Goal: Information Seeking & Learning: Learn about a topic

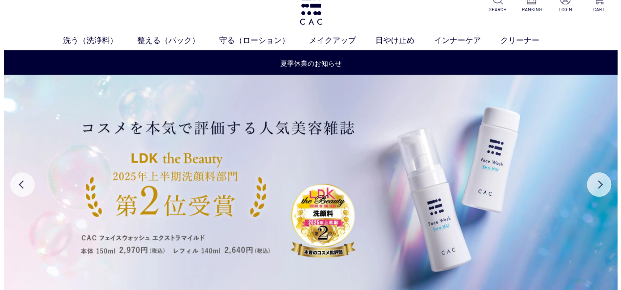
scroll to position [20, 0]
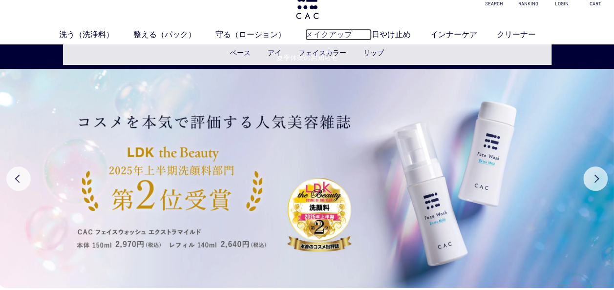
click at [325, 35] on link "メイクアップ" at bounding box center [338, 35] width 66 height 12
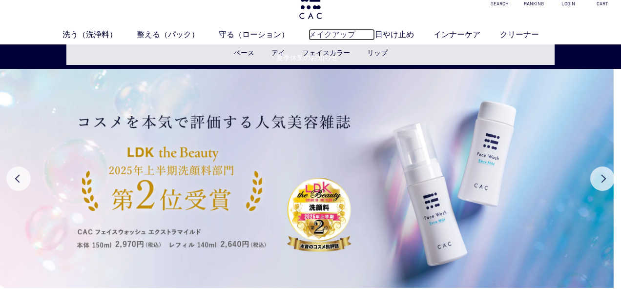
click at [325, 35] on link "メイクアップ" at bounding box center [341, 35] width 66 height 12
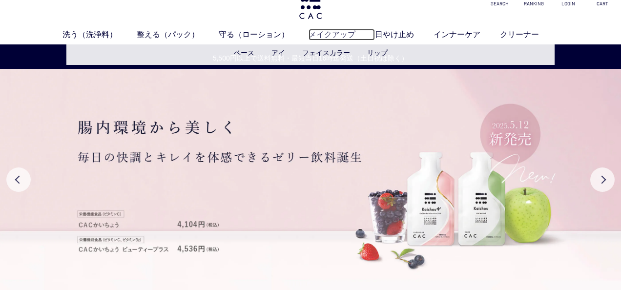
click at [337, 31] on link "メイクアップ" at bounding box center [341, 35] width 66 height 12
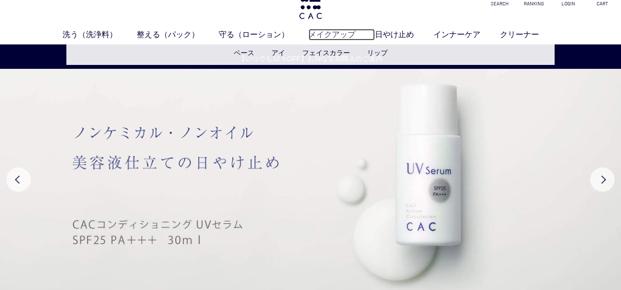
click at [335, 37] on link "メイクアップ" at bounding box center [341, 35] width 66 height 12
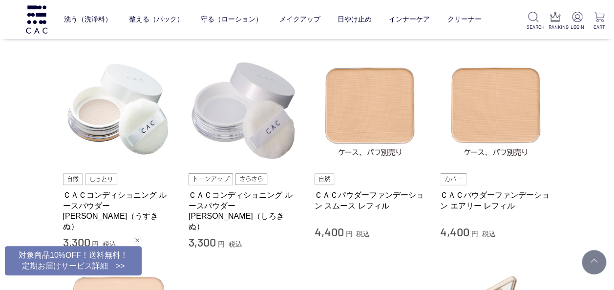
scroll to position [221, 0]
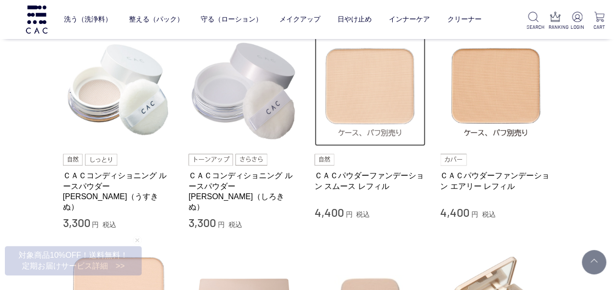
click at [381, 103] on img at bounding box center [369, 90] width 111 height 111
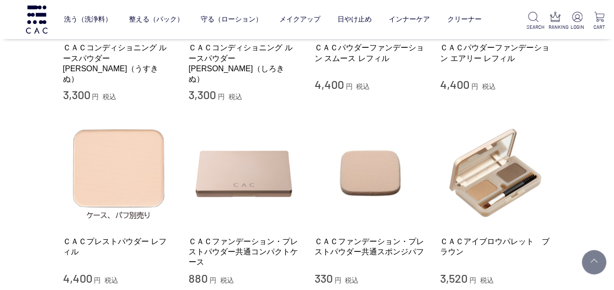
scroll to position [351, 0]
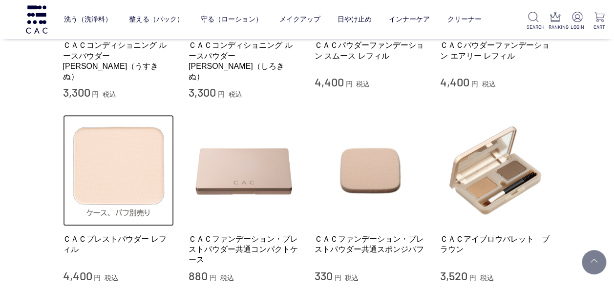
click at [123, 165] on img at bounding box center [118, 170] width 111 height 111
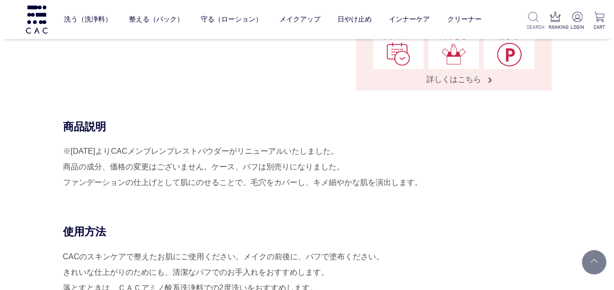
scroll to position [332, 0]
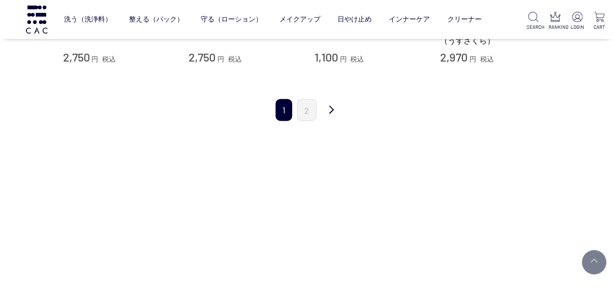
scroll to position [1139, 0]
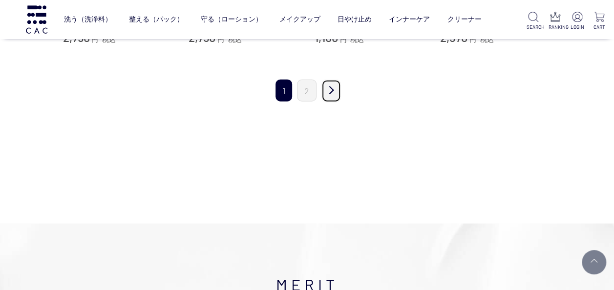
click at [329, 81] on link "次" at bounding box center [331, 91] width 20 height 23
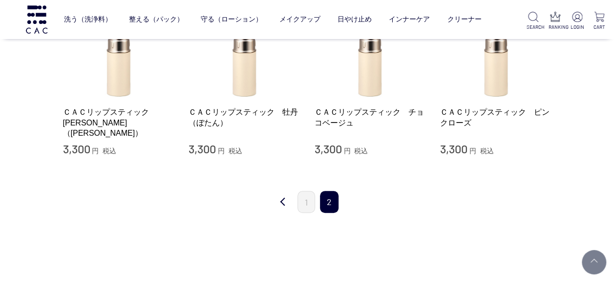
scroll to position [273, 0]
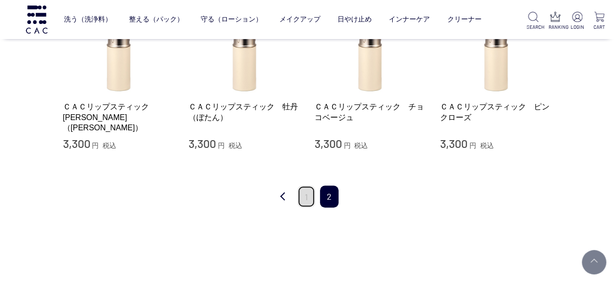
click at [308, 196] on link "1" at bounding box center [306, 196] width 18 height 22
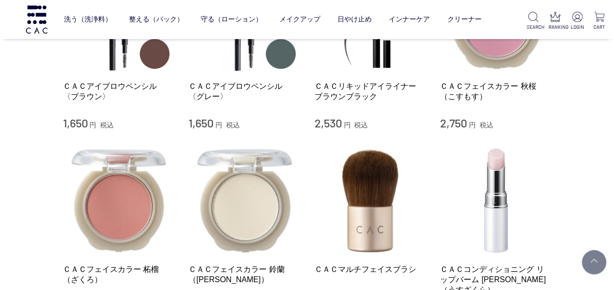
scroll to position [872, 0]
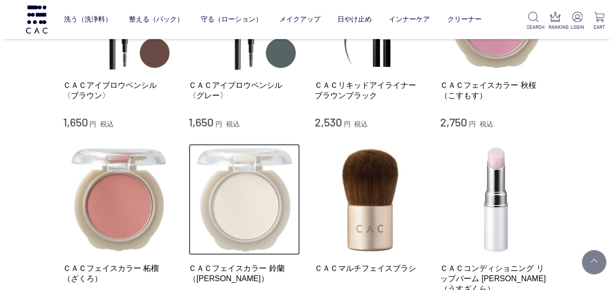
click at [257, 206] on img at bounding box center [243, 199] width 111 height 111
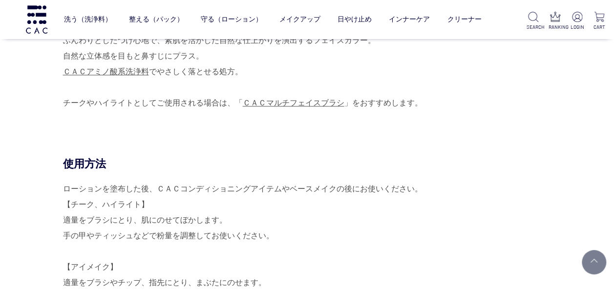
scroll to position [566, 0]
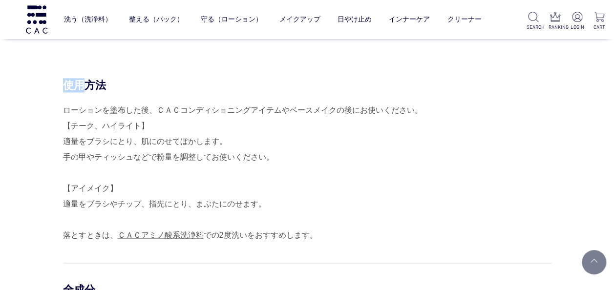
scroll to position [624, 0]
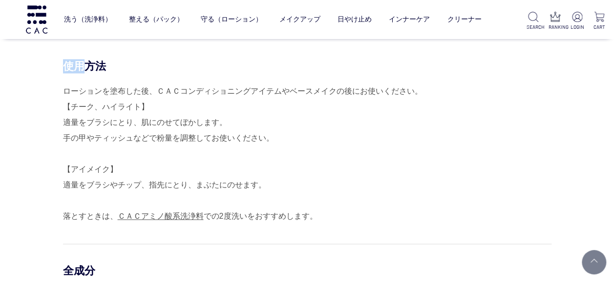
click at [551, 282] on div "使用方法 ローションを塗布した後、ＣＡＣコンディショニングアイテムやベースメイクの後にお使いください。 【チーク、ハイライト】 適量をブラシにとり、肌にのせて…" at bounding box center [307, 278] width 488 height 438
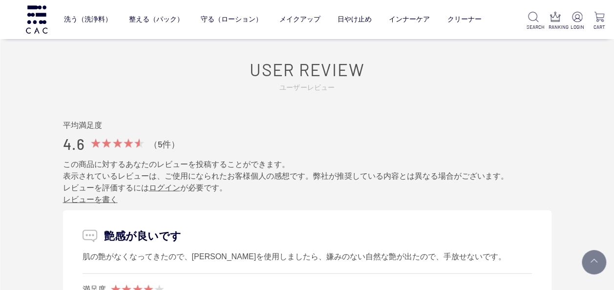
scroll to position [1113, 0]
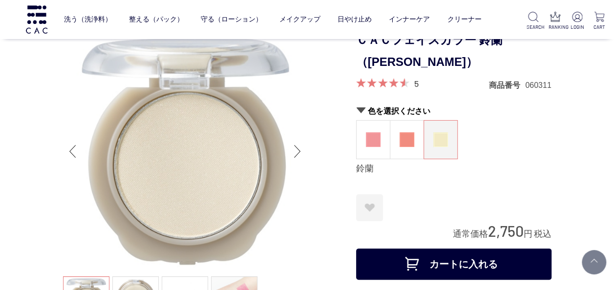
scroll to position [0, 0]
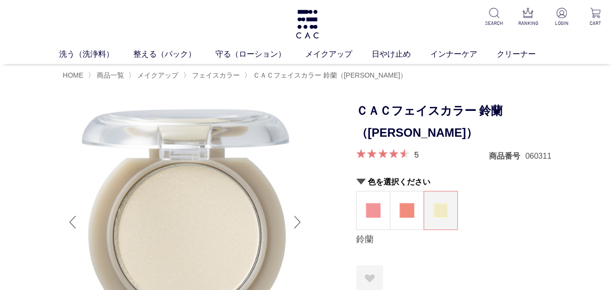
click at [607, 33] on div "洗う（洗浄料） 液体洗浄料 パウダー洗浄料 泡洗顔料 グッズ 整える（パック） フェイスパック ヘアパック 守る（ローション） 保湿化粧水 柔軟化粧水 美容液…" at bounding box center [307, 32] width 614 height 64
click at [607, 35] on div "洗う（洗浄料） 液体洗浄料 パウダー洗浄料 泡洗顔料 グッズ 整える（パック） フェイスパック ヘアパック 守る（ローション） 保湿化粧水 柔軟化粧水 美容液…" at bounding box center [307, 32] width 614 height 64
click at [606, 37] on div "洗う（洗浄料） 液体洗浄料 パウダー洗浄料 泡洗顔料 グッズ 整える（パック） フェイスパック ヘアパック 守る（ローション） 保湿化粧水 柔軟化粧水 美容液…" at bounding box center [307, 32] width 614 height 64
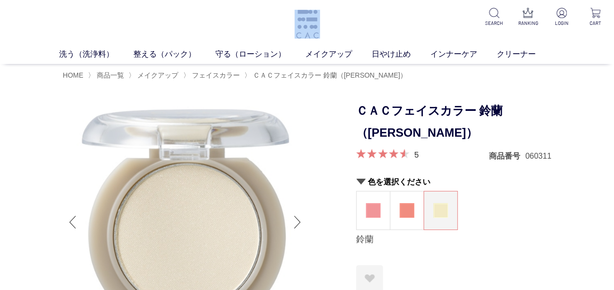
click at [606, 37] on div "洗う（洗浄料） 液体洗浄料 パウダー洗浄料 泡洗顔料 グッズ 整える（パック） フェイスパック ヘアパック 守る（ローション） 保湿化粧水 柔軟化粧水 美容液…" at bounding box center [307, 32] width 614 height 64
click at [155, 75] on span "メイクアップ" at bounding box center [157, 75] width 41 height 8
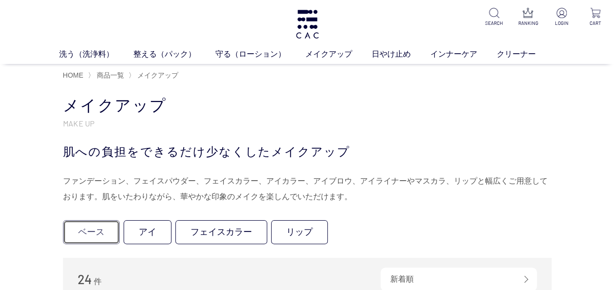
click at [86, 234] on link "ベース" at bounding box center [91, 232] width 57 height 24
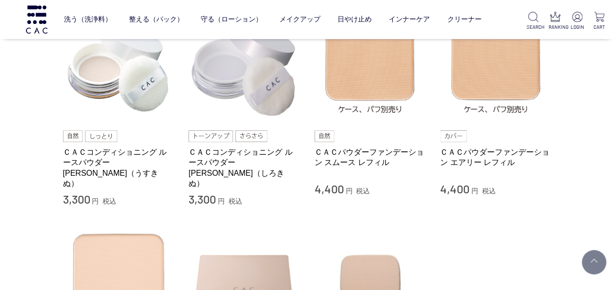
scroll to position [123, 0]
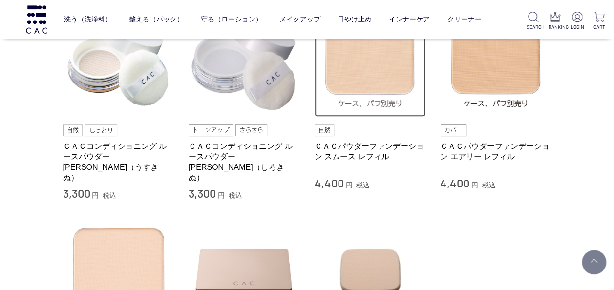
click at [366, 61] on img at bounding box center [369, 61] width 111 height 111
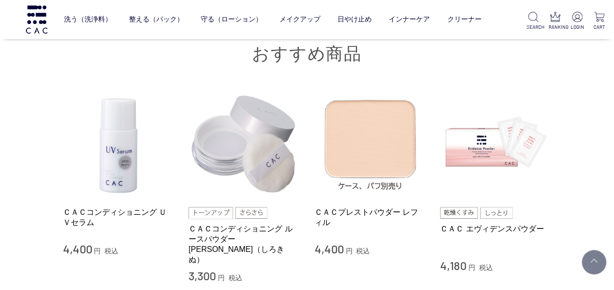
scroll to position [2148, 0]
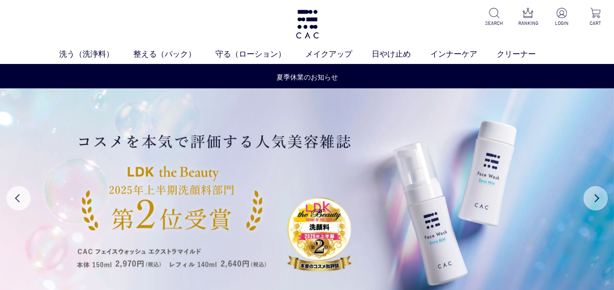
click at [593, 196] on button "Next" at bounding box center [595, 198] width 24 height 24
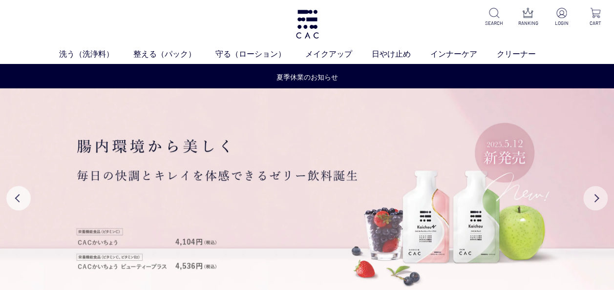
click at [594, 196] on button "Next" at bounding box center [595, 198] width 24 height 24
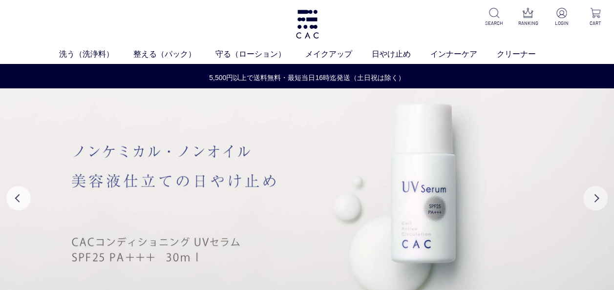
click at [594, 196] on button "Next" at bounding box center [595, 198] width 24 height 24
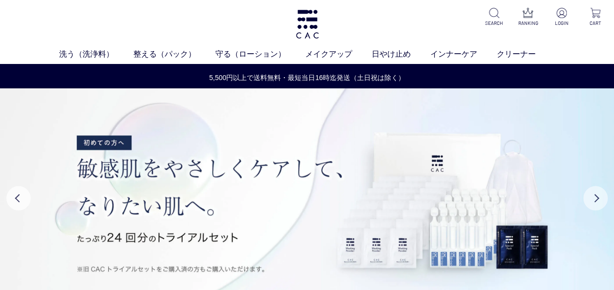
click at [594, 196] on button "Next" at bounding box center [595, 198] width 24 height 24
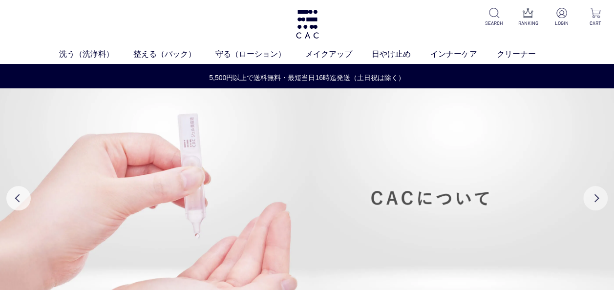
click at [594, 196] on button "Next" at bounding box center [595, 198] width 24 height 24
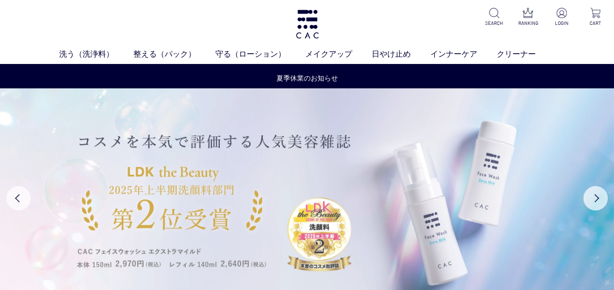
click at [578, 251] on img at bounding box center [307, 197] width 614 height 219
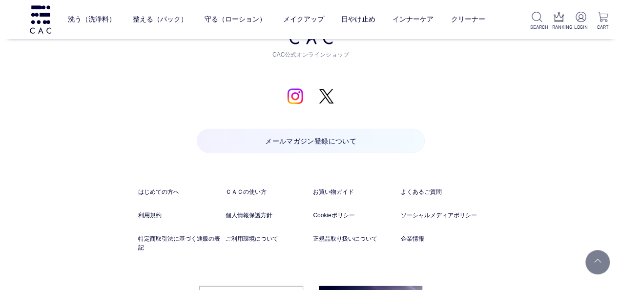
scroll to position [1106, 0]
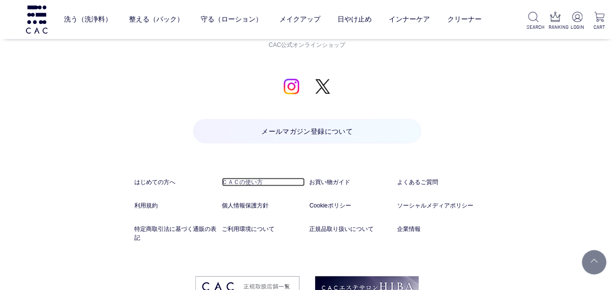
click at [250, 181] on link "ＣＡＣの使い方" at bounding box center [263, 182] width 83 height 9
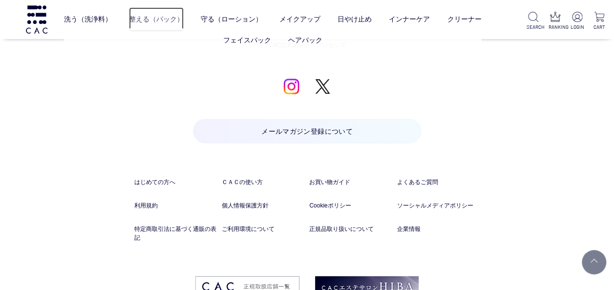
click at [143, 18] on link "整える（パック）" at bounding box center [156, 19] width 55 height 24
click at [143, 18] on link "整える（パック）" at bounding box center [157, 19] width 55 height 24
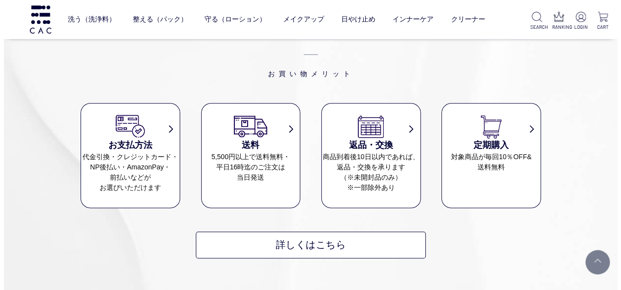
scroll to position [2427, 0]
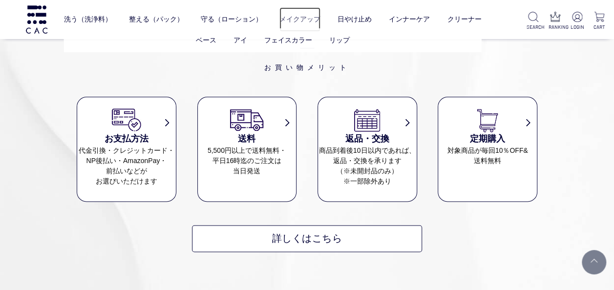
click at [292, 19] on link "メイクアップ" at bounding box center [299, 19] width 41 height 24
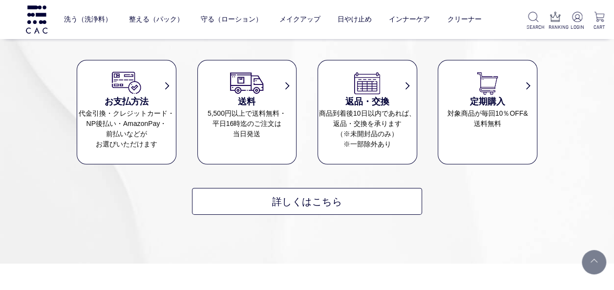
scroll to position [1451, 0]
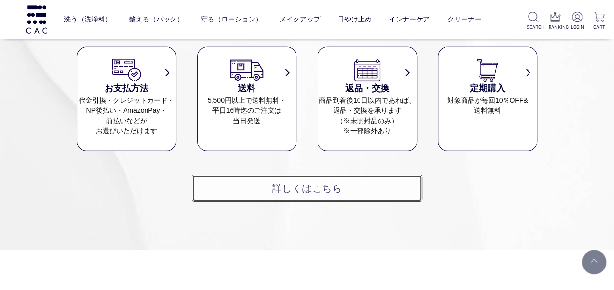
click at [294, 175] on link "詳しくはこちら" at bounding box center [307, 188] width 230 height 27
click at [296, 175] on link "詳しくはこちら" at bounding box center [307, 188] width 230 height 27
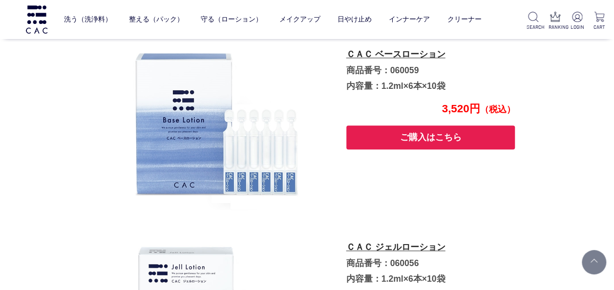
scroll to position [430, 0]
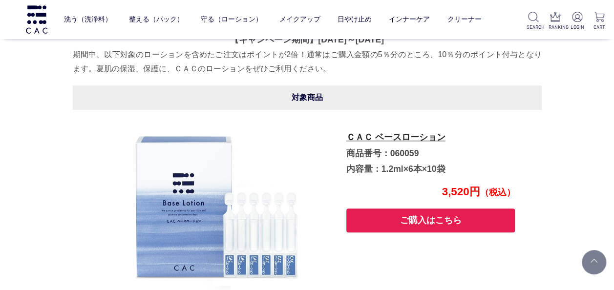
copy p "ます"
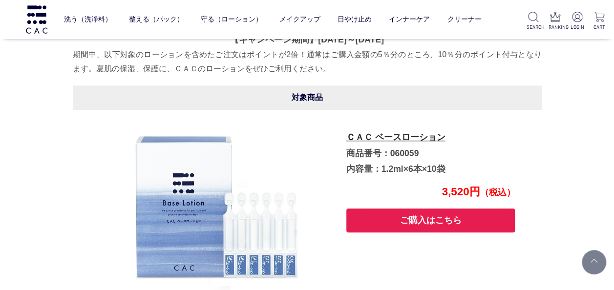
click at [610, 7] on header "洗う（洗浄料） 液体洗浄料 パウダー洗浄料 泡洗顔料 グッズ 整える（パック） フェイスパック ヘアパック 守る（ローション） 保湿化粧水 柔軟化粧水 美容液…" at bounding box center [307, 19] width 614 height 39
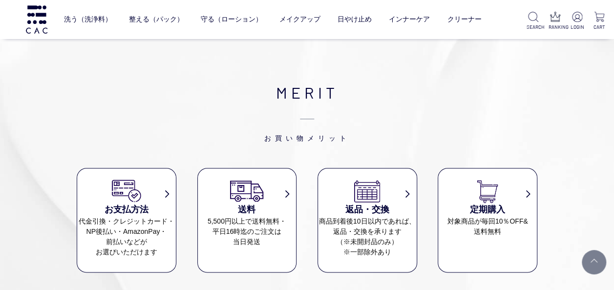
scroll to position [2357, 0]
